Goal: Find specific page/section: Find specific page/section

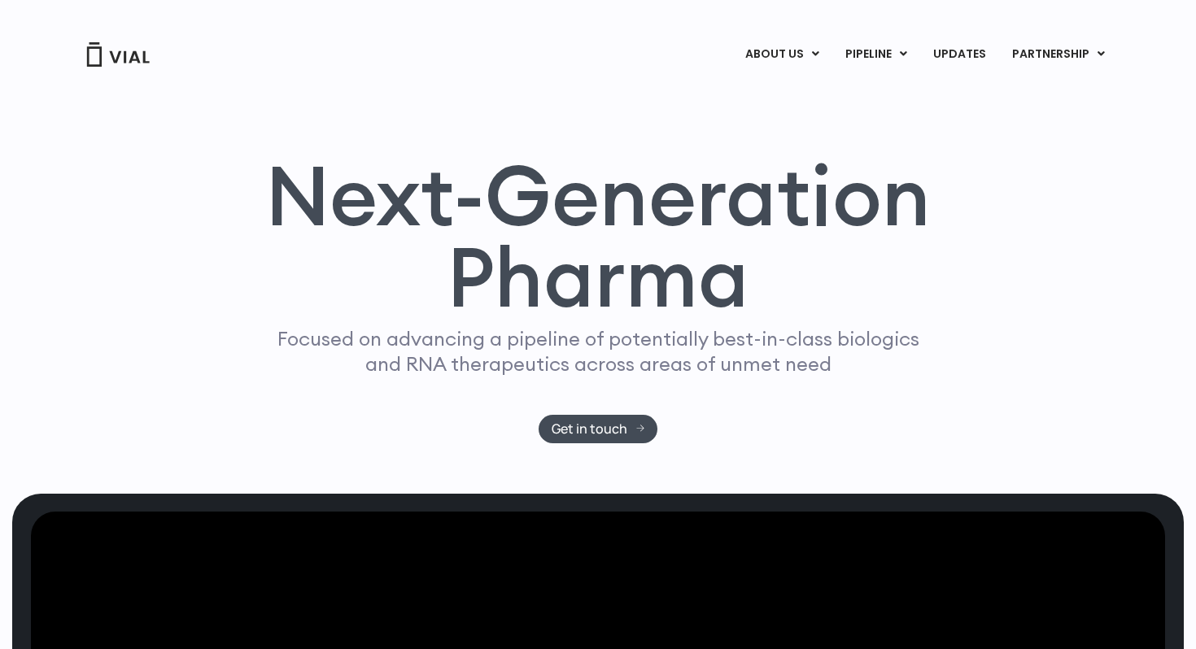
click at [784, 93] on link "ABOUT US" at bounding box center [809, 94] width 142 height 25
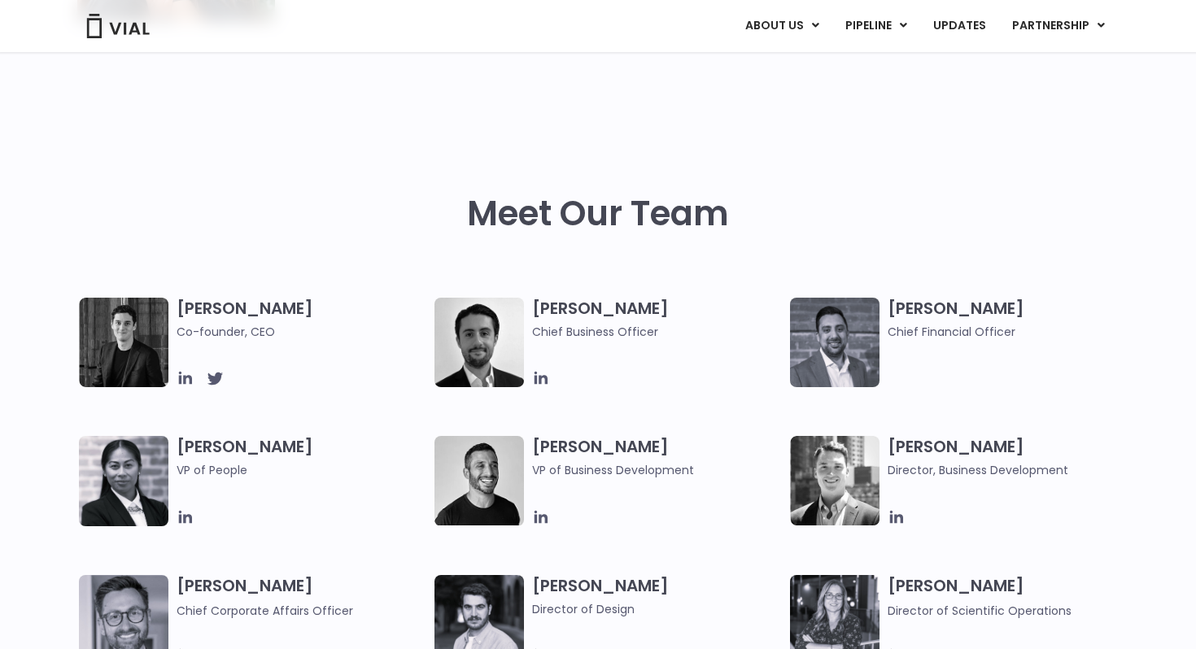
scroll to position [745, 0]
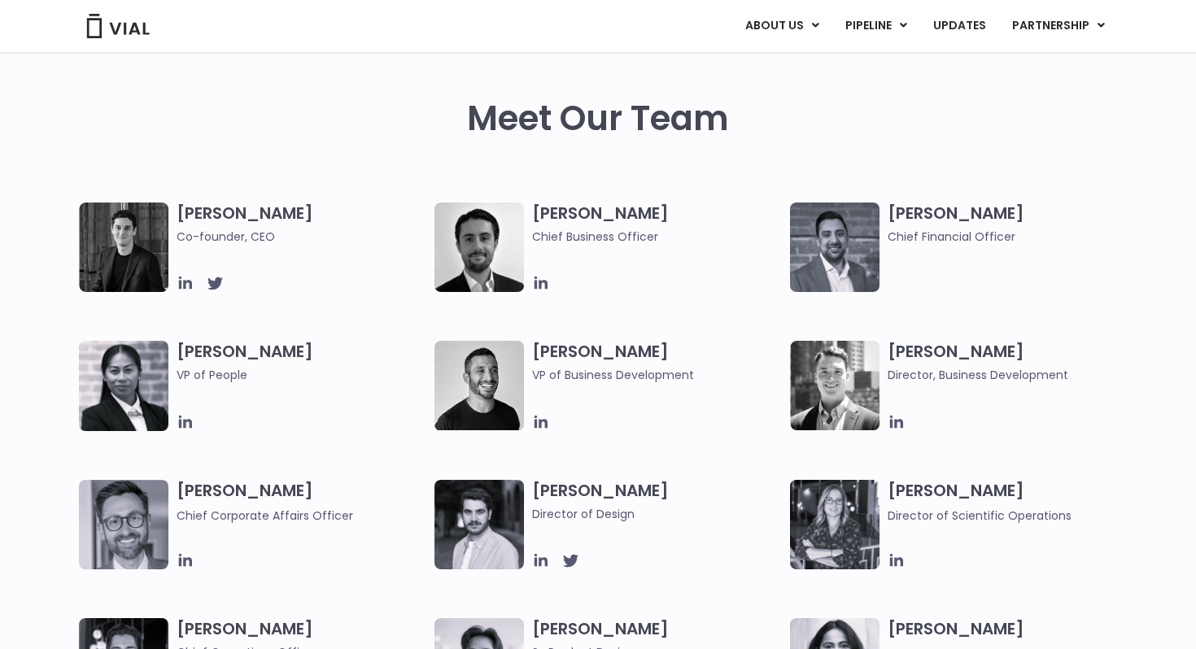
click at [133, 251] on img at bounding box center [124, 248] width 90 height 90
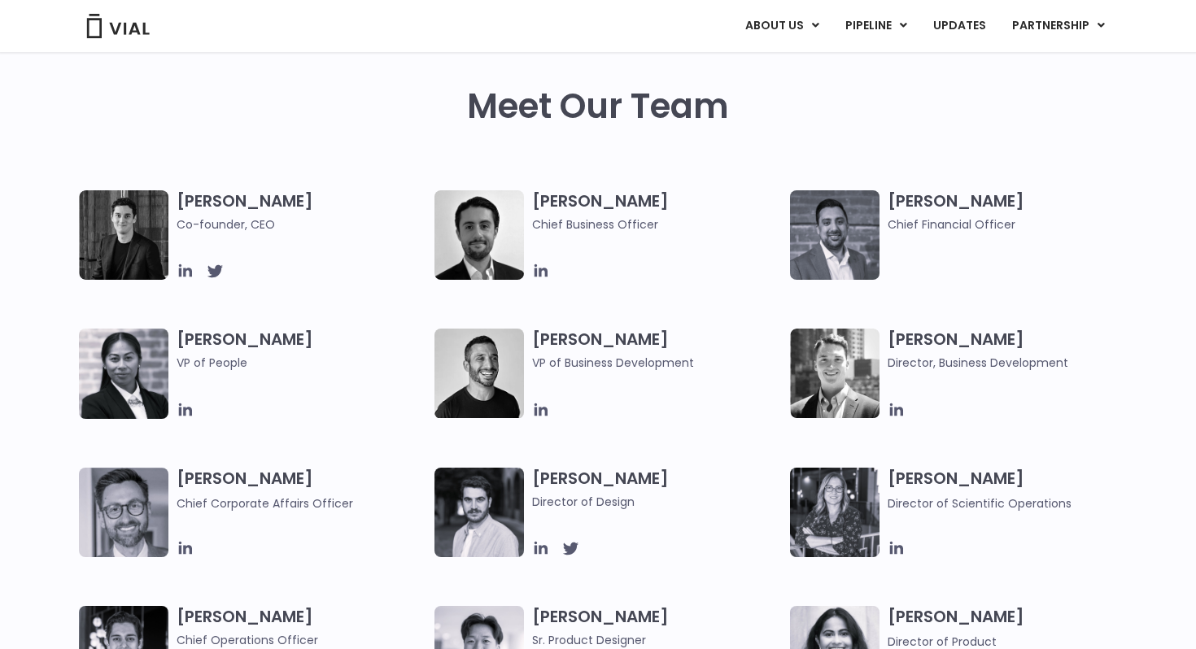
scroll to position [0, 0]
